Goal: Use online tool/utility: Utilize a website feature to perform a specific function

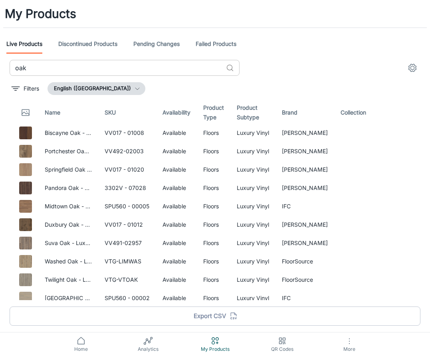
click at [152, 64] on input "oak" at bounding box center [116, 68] width 213 height 16
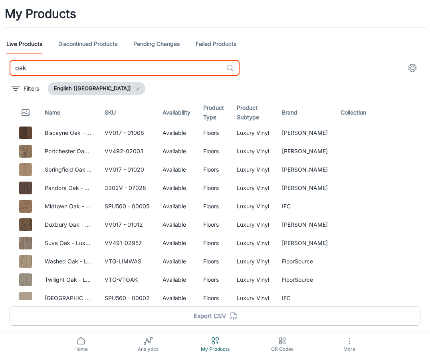
click at [152, 64] on input "oak" at bounding box center [116, 68] width 213 height 16
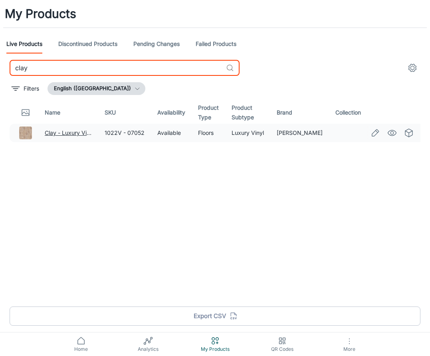
type input "clay"
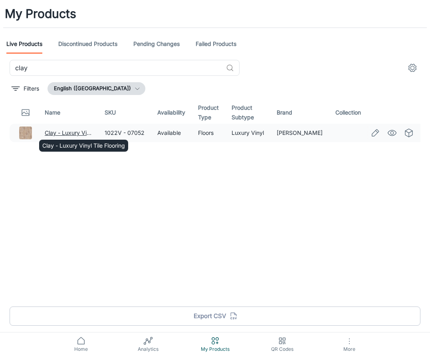
click at [57, 132] on link "Clay - Luxury Vinyl Tile Flooring" at bounding box center [86, 132] width 83 height 7
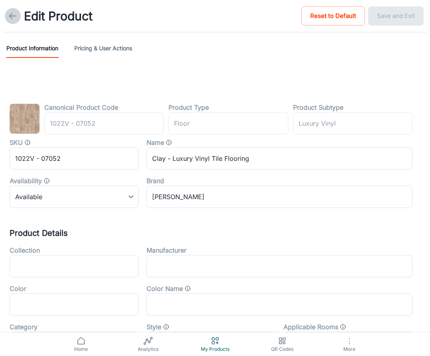
click at [10, 16] on polyline at bounding box center [11, 16] width 3 height 6
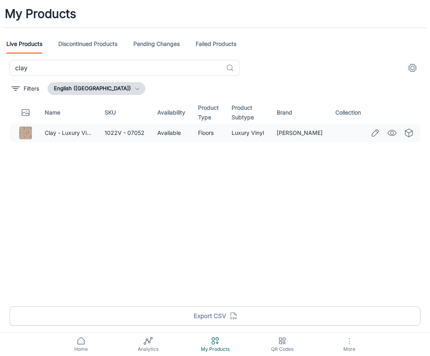
click at [389, 132] on icon "See in Visualizer" at bounding box center [392, 133] width 10 height 10
click at [391, 132] on circle "See in Visualizer" at bounding box center [391, 132] width 3 height 3
click at [58, 64] on input "clay" at bounding box center [116, 68] width 213 height 16
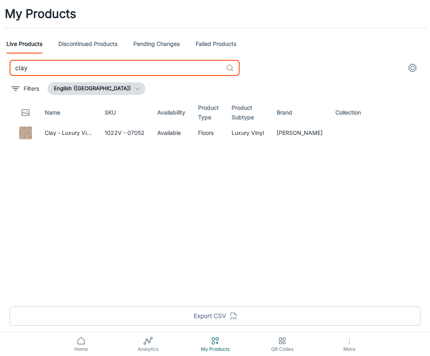
click at [58, 64] on input "clay" at bounding box center [116, 68] width 213 height 16
paste input "Duxbury Oak"
click at [390, 132] on circle "See in Visualizer" at bounding box center [391, 132] width 3 height 3
click at [101, 69] on input "Duxbury Oak" at bounding box center [116, 68] width 213 height 16
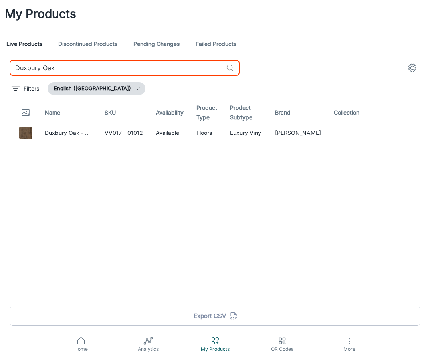
click at [101, 69] on input "Duxbury Oak" at bounding box center [116, 68] width 213 height 16
paste input "Fresco"
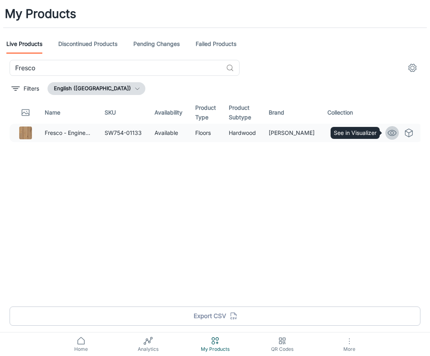
click at [392, 129] on icon "See in Visualizer" at bounding box center [392, 133] width 10 height 10
click at [390, 134] on icon "See in Visualizer" at bounding box center [392, 133] width 10 height 10
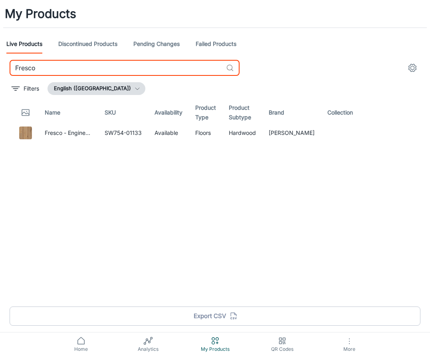
click at [192, 69] on input "Fresco" at bounding box center [116, 68] width 213 height 16
paste input "Galveston Oak"
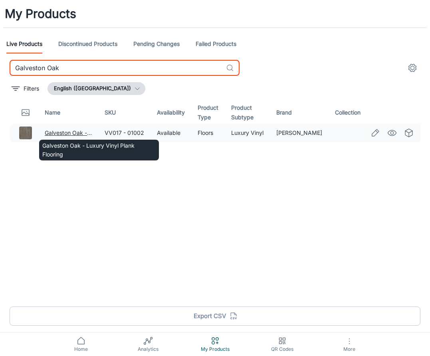
type input "Galveston Oak"
click at [79, 132] on link "Galveston Oak - Luxury Vinyl Plank Flooring" at bounding box center [102, 132] width 115 height 7
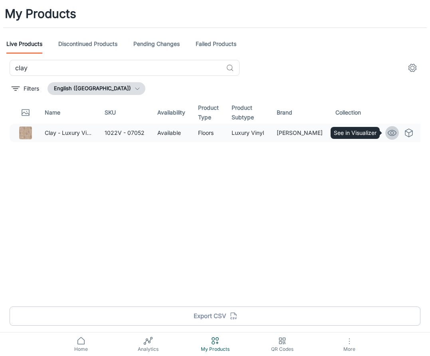
click at [387, 135] on icon "See in Visualizer" at bounding box center [392, 133] width 10 height 10
click at [121, 74] on input "clay" at bounding box center [116, 68] width 213 height 16
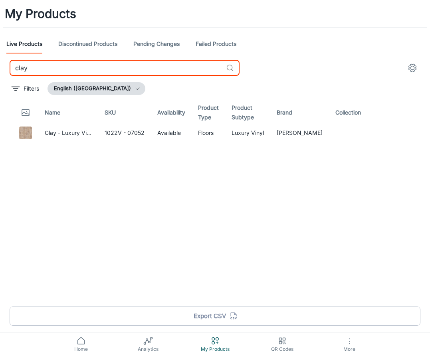
click at [121, 74] on input "clay" at bounding box center [116, 68] width 213 height 16
paste input "Galveston Oak"
click at [393, 132] on icon "See in Visualizer" at bounding box center [392, 133] width 10 height 10
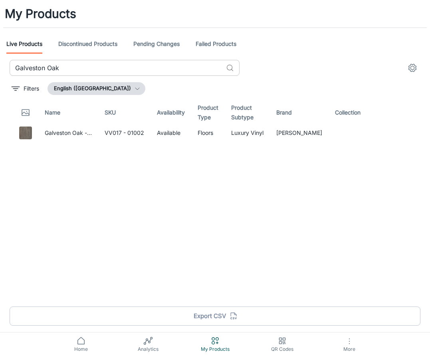
click at [125, 67] on input "Galveston Oak" at bounding box center [116, 68] width 213 height 16
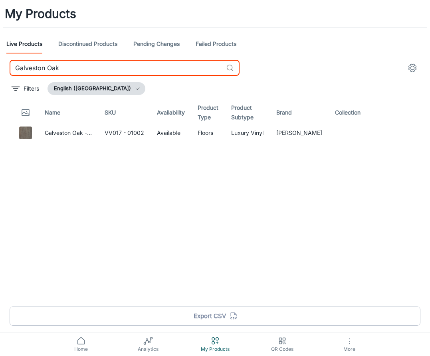
click at [125, 67] on input "Galveston Oak" at bounding box center [116, 68] width 213 height 16
paste input "lacier Pe"
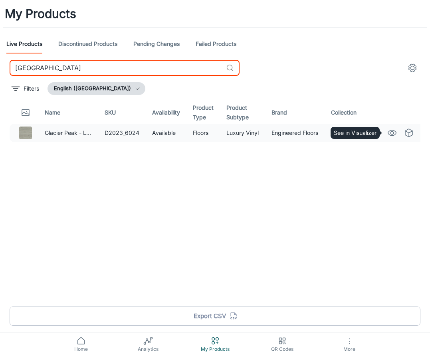
type input "[GEOGRAPHIC_DATA]"
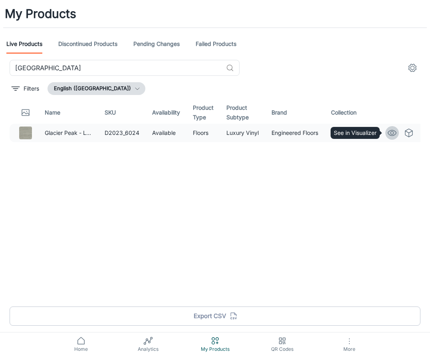
click at [393, 136] on icon "See in Visualizer" at bounding box center [392, 133] width 10 height 10
